Goal: Information Seeking & Learning: Learn about a topic

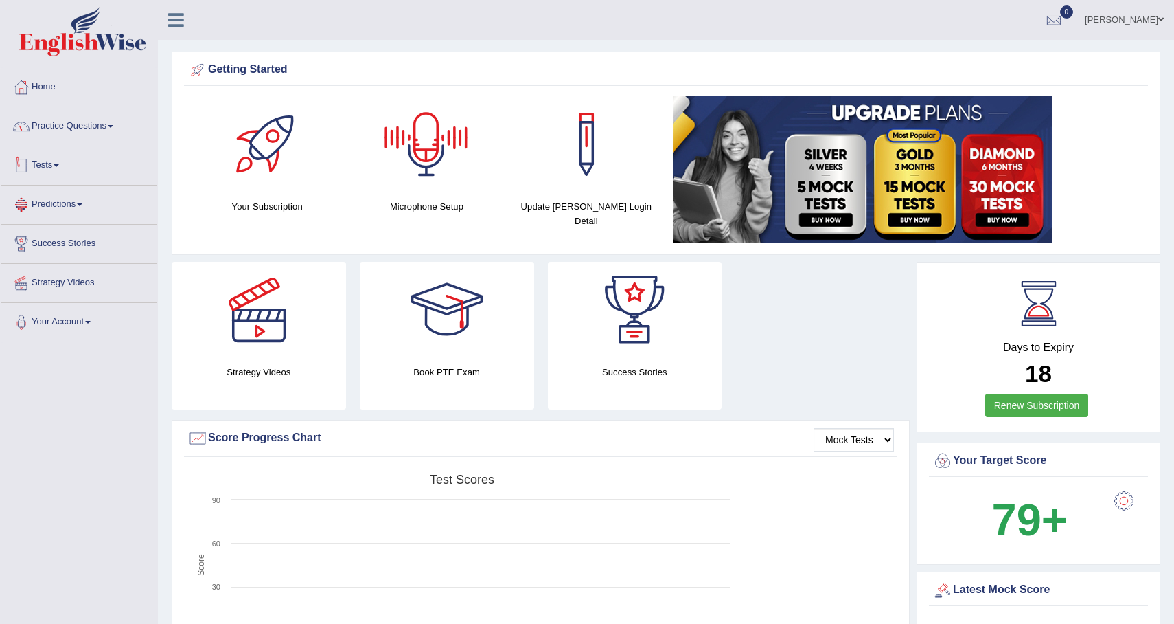
click at [100, 117] on link "Practice Questions" at bounding box center [79, 124] width 157 height 34
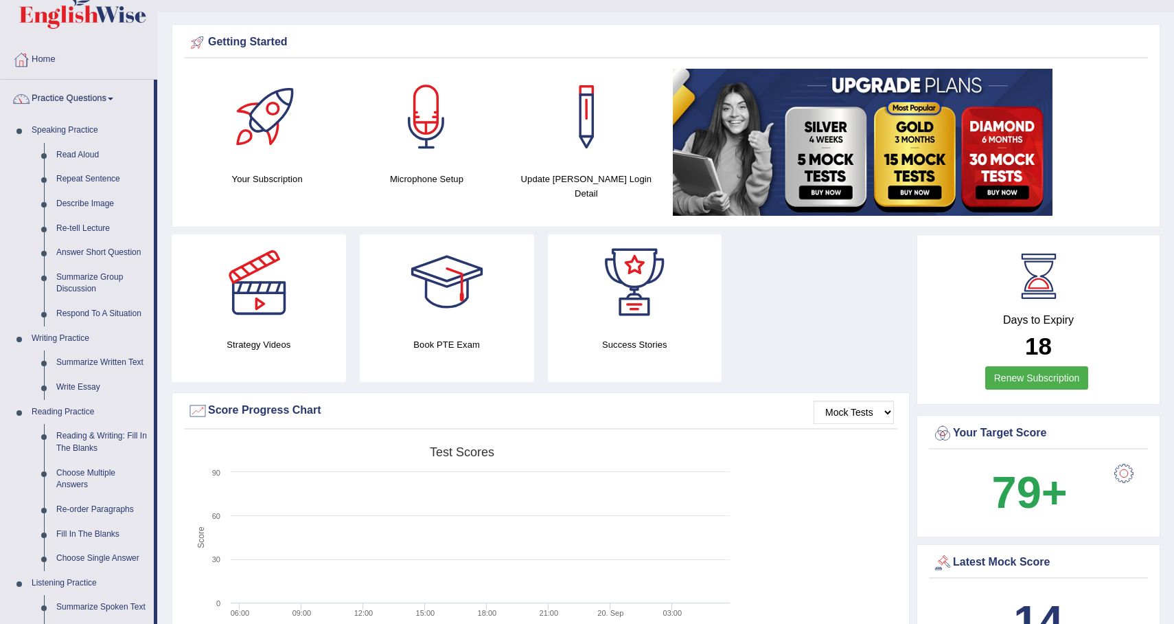
scroll to position [38, 0]
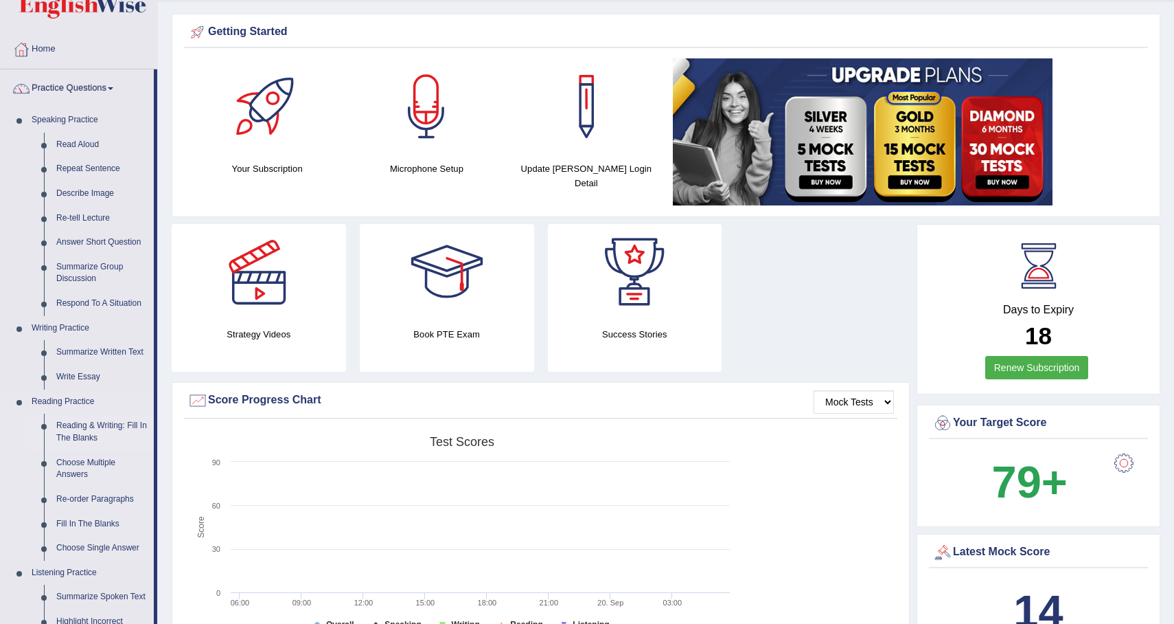
click at [83, 435] on link "Reading & Writing: Fill In The Blanks" at bounding box center [102, 431] width 104 height 36
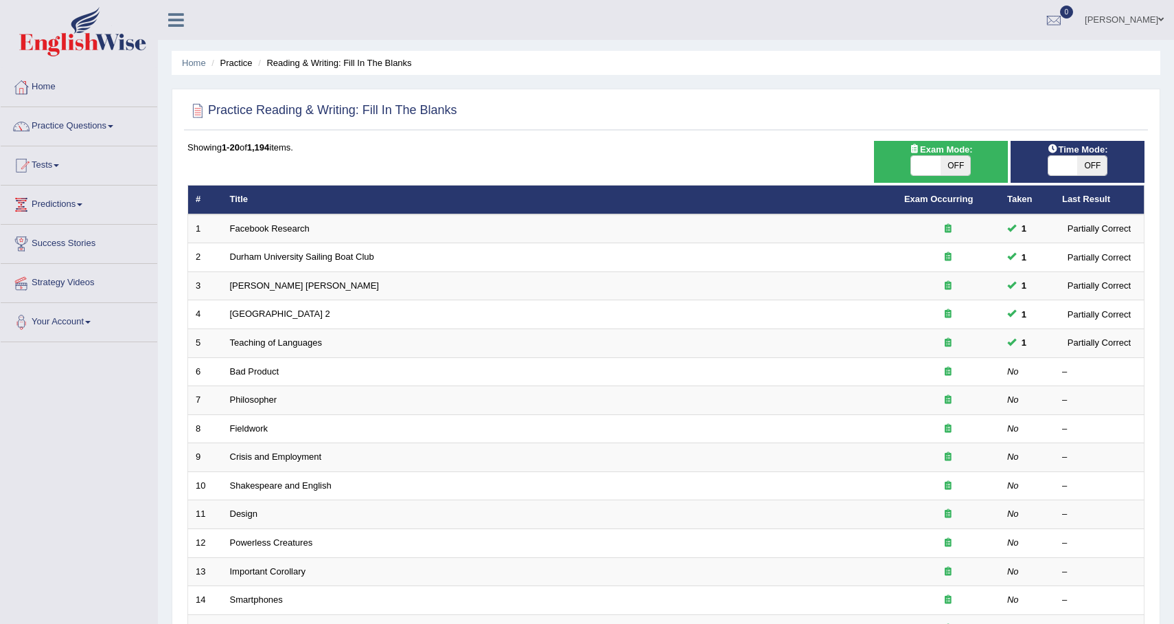
click at [961, 166] on span "OFF" at bounding box center [956, 165] width 30 height 19
checkbox input "true"
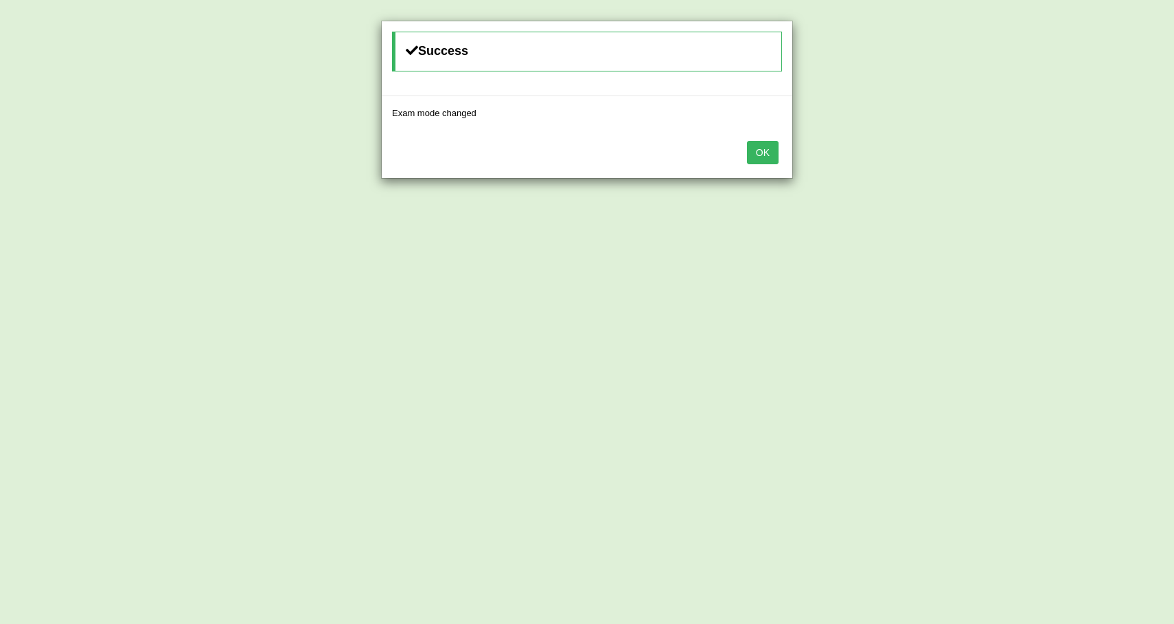
click at [759, 153] on button "OK" at bounding box center [763, 152] width 32 height 23
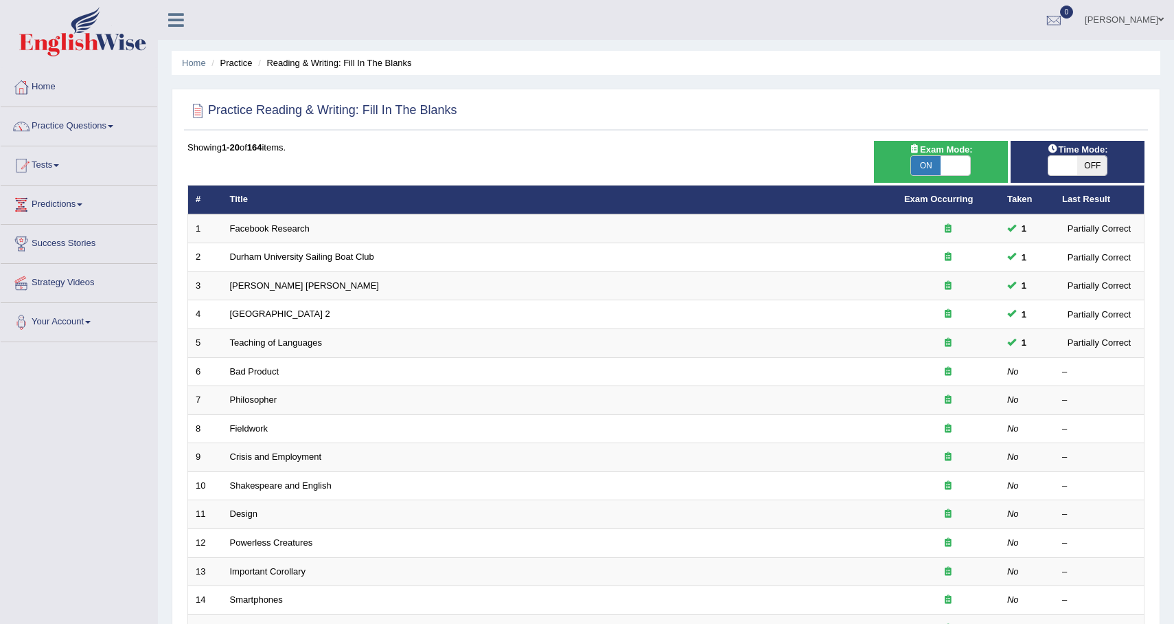
click at [1095, 168] on span "OFF" at bounding box center [1093, 165] width 30 height 19
checkbox input "true"
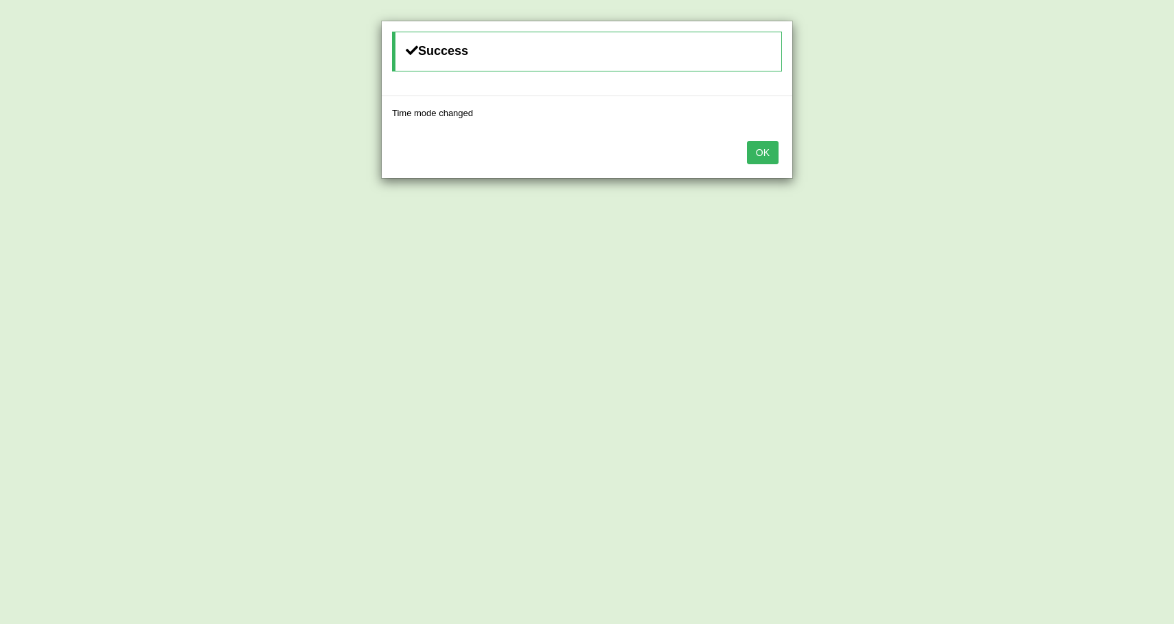
click at [760, 161] on button "OK" at bounding box center [763, 152] width 32 height 23
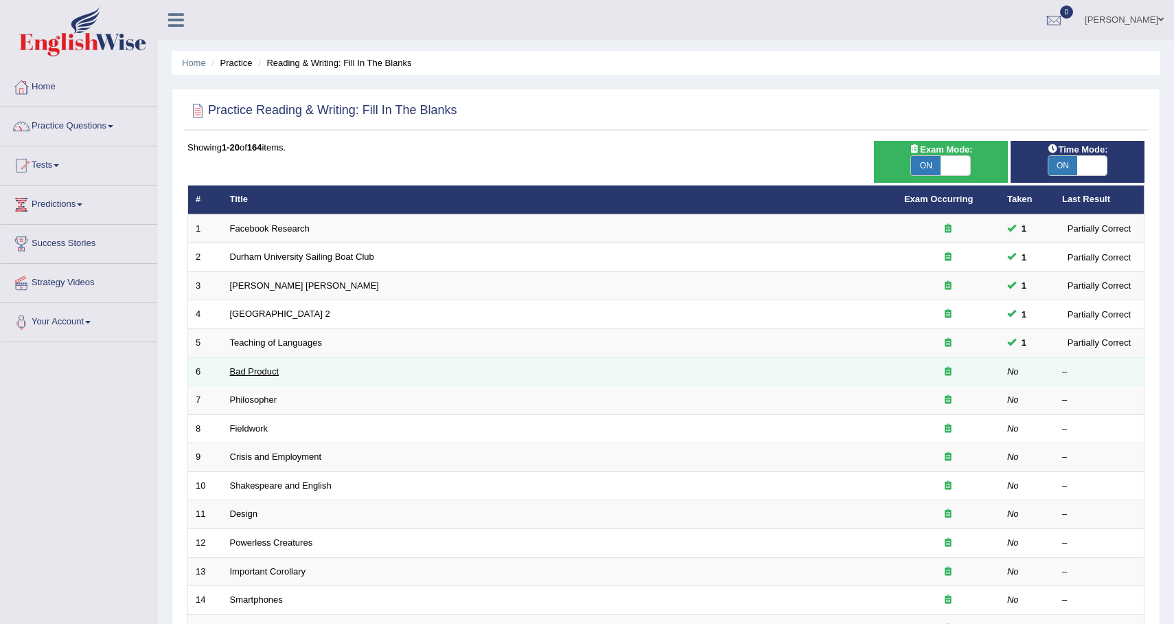
click at [243, 367] on link "Bad Product" at bounding box center [254, 371] width 49 height 10
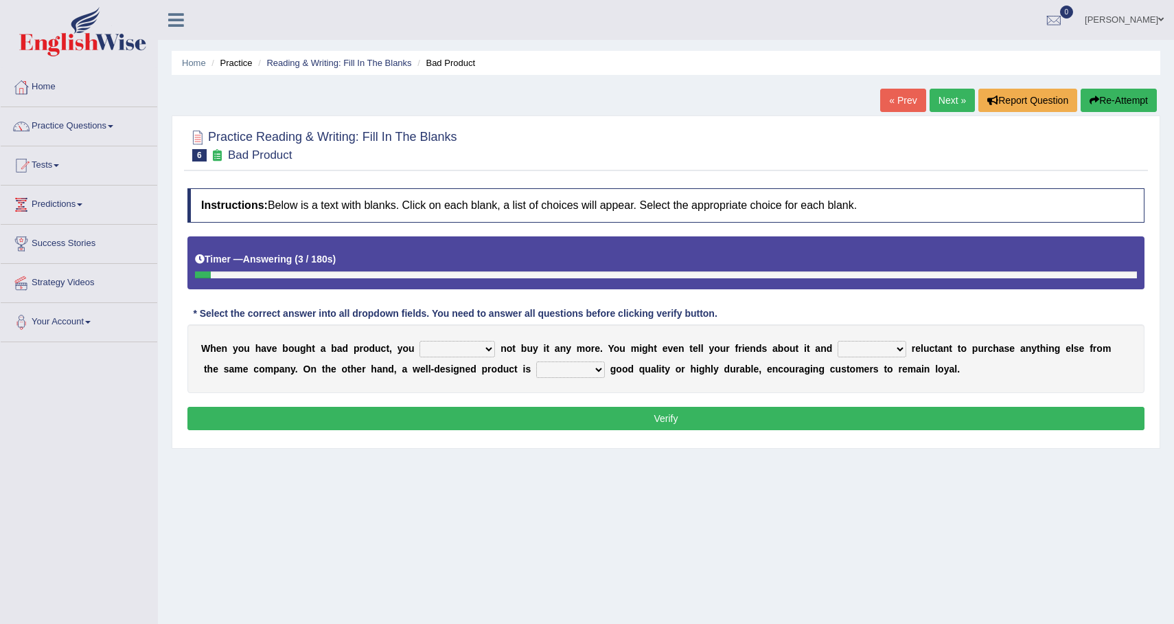
click at [468, 351] on select "would have should have should" at bounding box center [458, 349] width 76 height 16
select select "should have"
click at [420, 341] on select "would have should have should" at bounding box center [458, 349] width 76 height 16
click at [866, 350] on select "is are be being" at bounding box center [872, 349] width 69 height 16
select select "be"
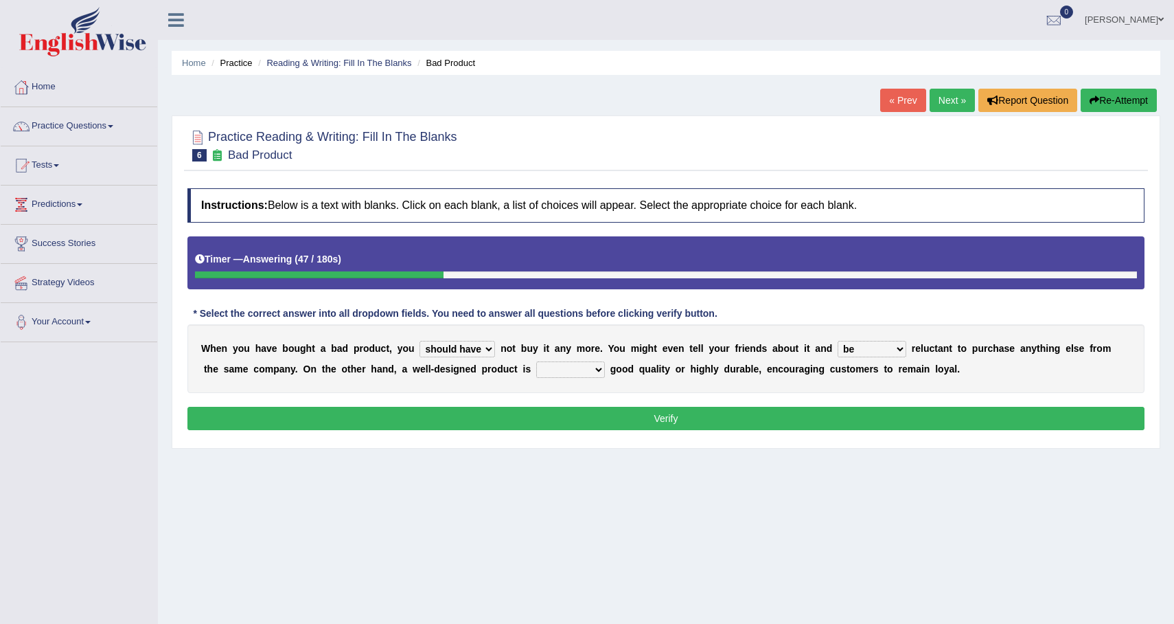
click at [838, 341] on select "is are be being" at bounding box center [872, 349] width 69 height 16
click at [559, 376] on select "both also neither either" at bounding box center [570, 369] width 69 height 16
select select "either"
click at [536, 361] on select "both also neither either" at bounding box center [570, 369] width 69 height 16
click at [580, 411] on button "Verify" at bounding box center [665, 418] width 957 height 23
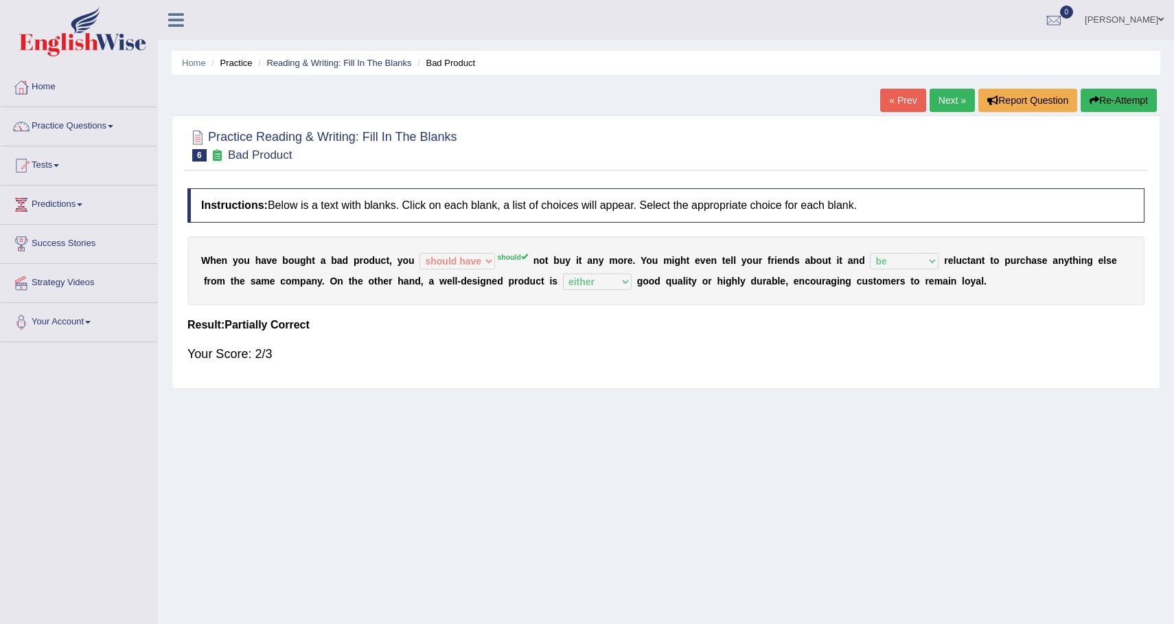
click at [951, 97] on link "Next »" at bounding box center [952, 100] width 45 height 23
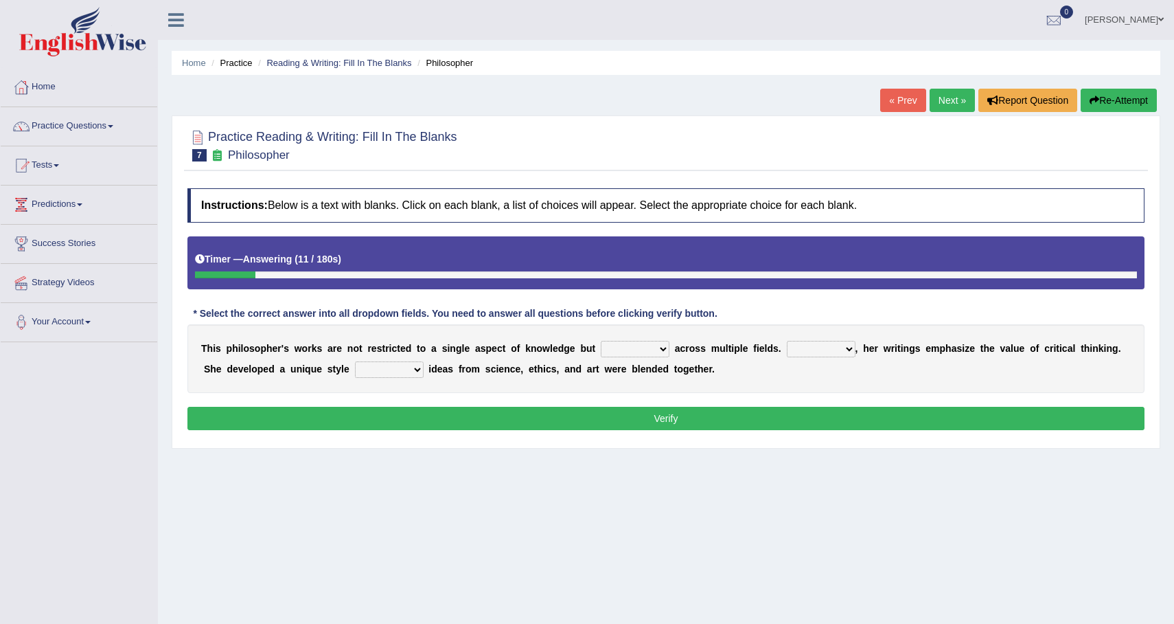
click at [658, 348] on select "constrain contain assemble extend" at bounding box center [635, 349] width 69 height 16
select select "constrain"
click at [601, 341] on select "constrain contain assemble extend" at bounding box center [635, 349] width 69 height 16
click at [803, 352] on select "Rather So Moreover Likely" at bounding box center [821, 349] width 69 height 16
click at [408, 373] on select "in that that which in which" at bounding box center [389, 369] width 69 height 16
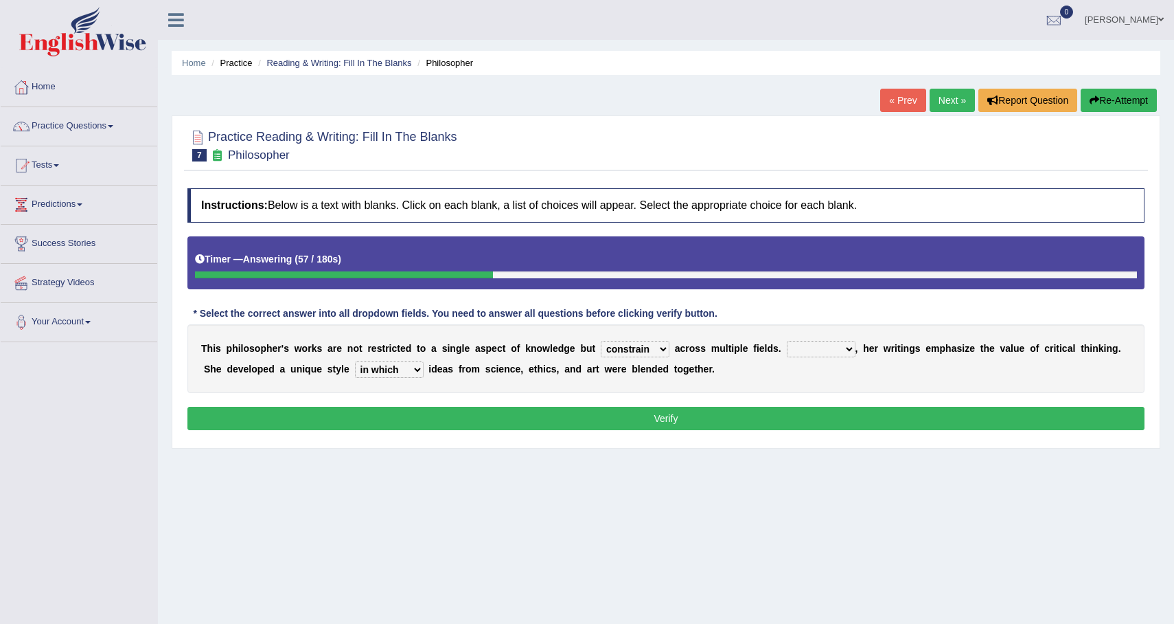
click at [355, 361] on select "in that that which in which" at bounding box center [389, 369] width 69 height 16
click at [407, 369] on select "in that that which in which" at bounding box center [389, 369] width 69 height 16
select select "which"
click at [355, 361] on select "in that that which in which" at bounding box center [389, 369] width 69 height 16
click at [834, 345] on select "Rather So Moreover Likely" at bounding box center [821, 349] width 69 height 16
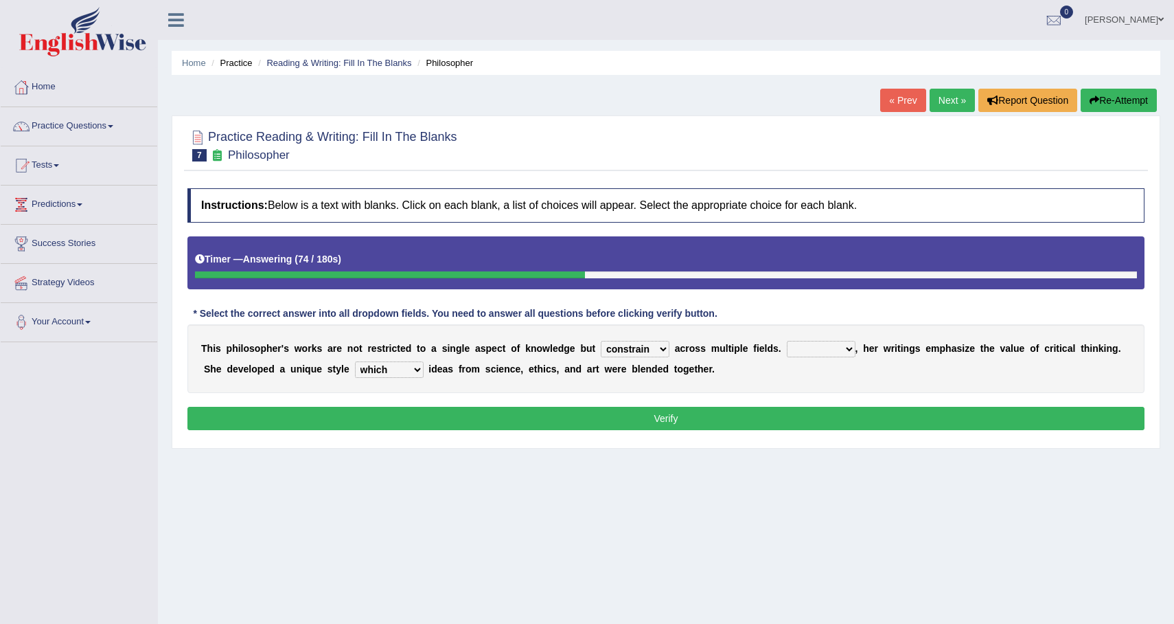
select select "Moreover"
click at [787, 341] on select "Rather So Moreover Likely" at bounding box center [821, 349] width 69 height 16
click at [821, 426] on button "Verify" at bounding box center [665, 418] width 957 height 23
